Goal: Task Accomplishment & Management: Use online tool/utility

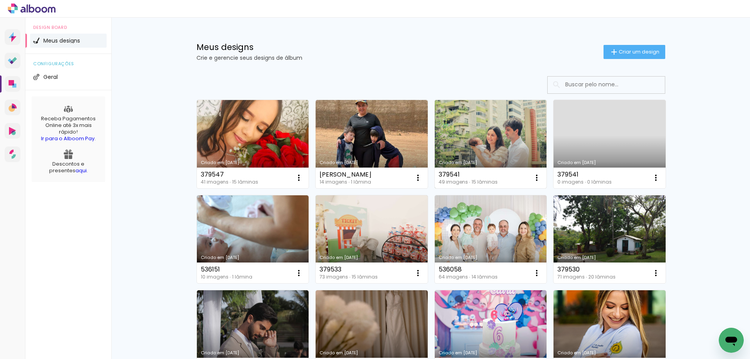
click at [502, 149] on link "Criado em [DATE]" at bounding box center [491, 144] width 112 height 88
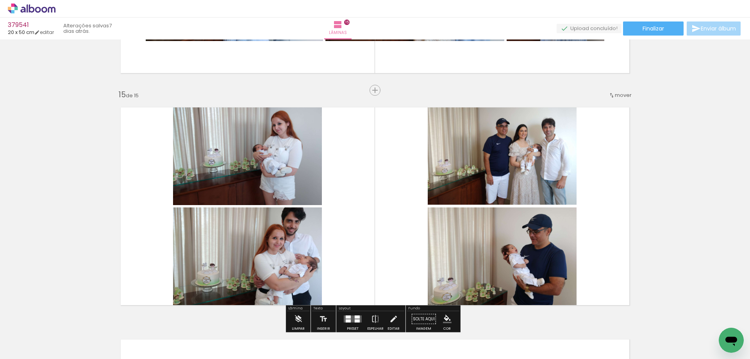
scroll to position [3209, 0]
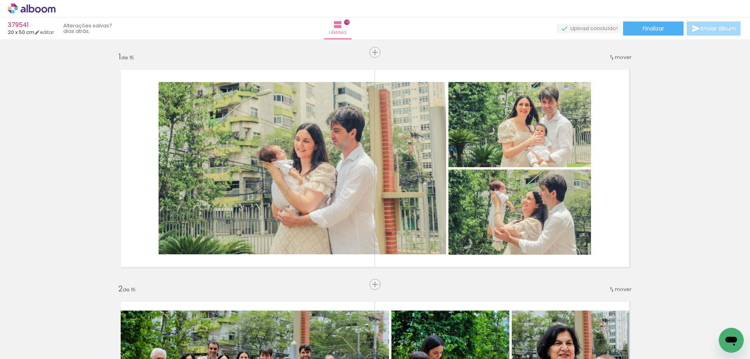
scroll to position [3209, 0]
